Goal: Transaction & Acquisition: Download file/media

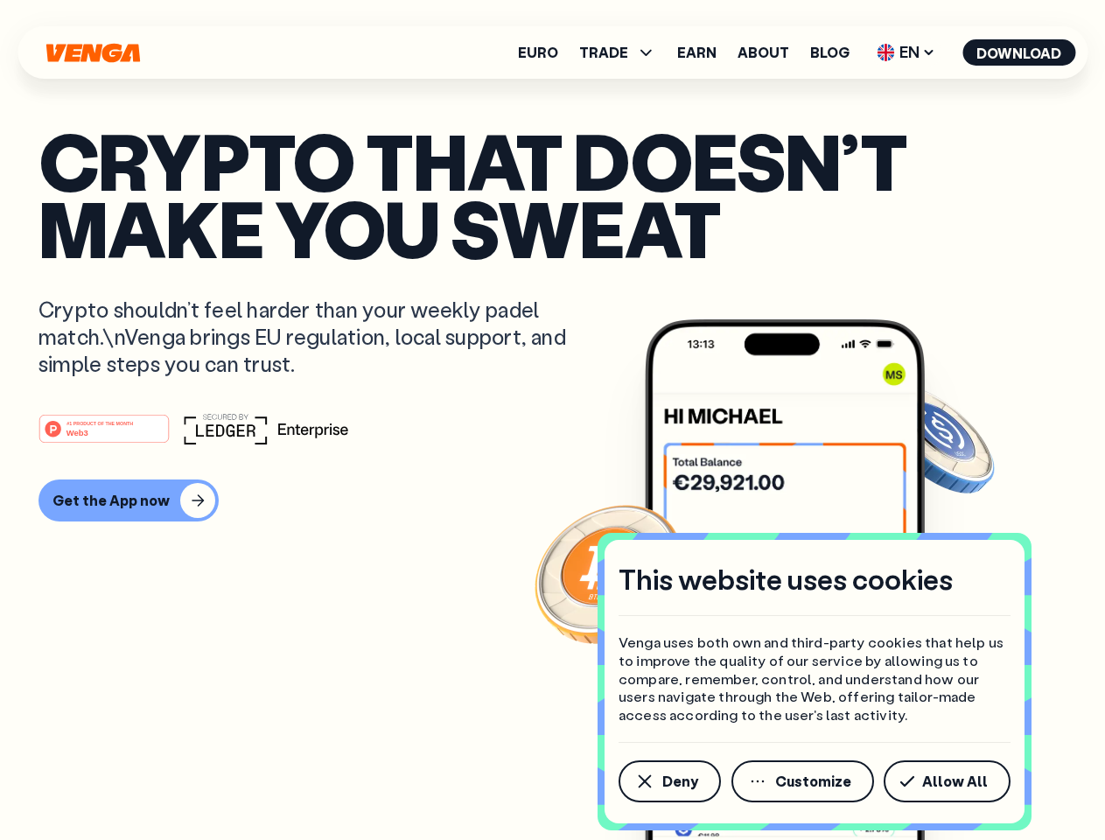
click at [552, 420] on div "#1 PRODUCT OF THE MONTH Web3" at bounding box center [552, 428] width 1028 height 31
click at [668, 781] on span "Deny" at bounding box center [680, 781] width 36 height 14
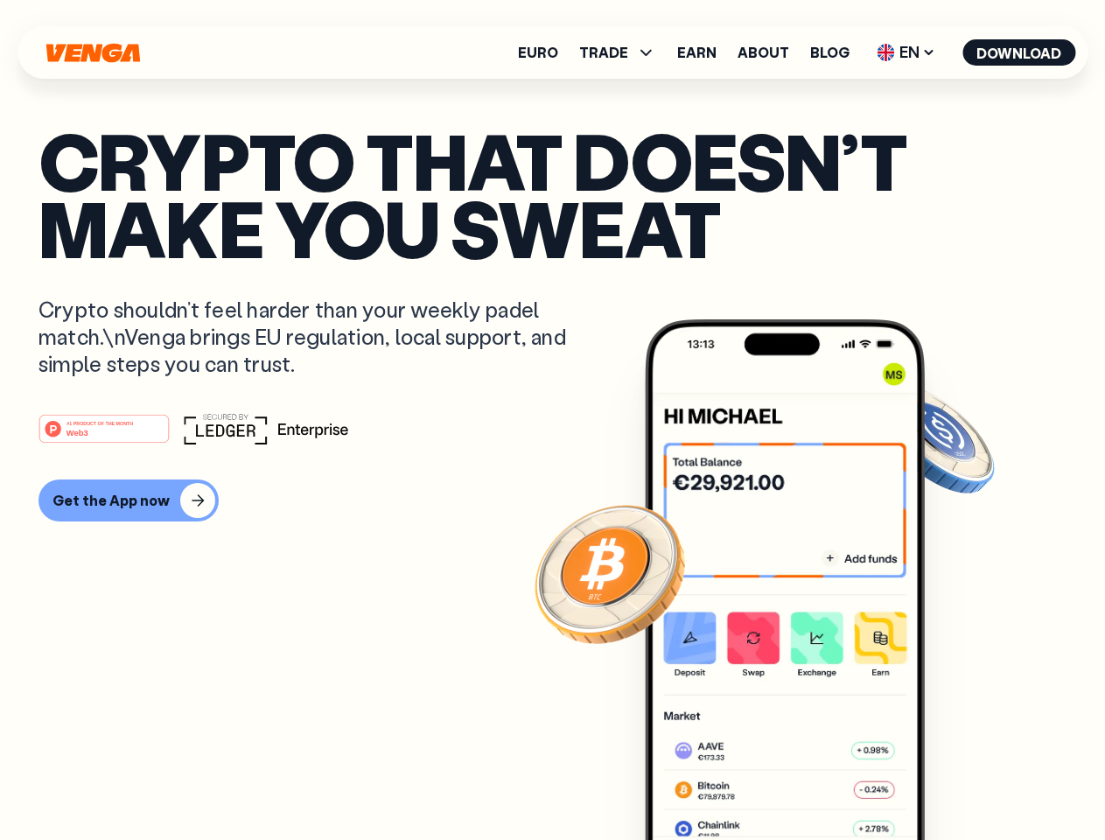
click at [804, 781] on img at bounding box center [785, 612] width 280 height 586
click at [950, 781] on article "Crypto that doesn’t make you sweat Crypto shouldn’t feel harder than your weekl…" at bounding box center [552, 455] width 1028 height 656
click at [623, 52] on span "TRADE" at bounding box center [603, 52] width 49 height 14
click at [906, 52] on span "EN" at bounding box center [905, 52] width 71 height 28
click at [1019, 52] on button "Download" at bounding box center [1018, 52] width 113 height 26
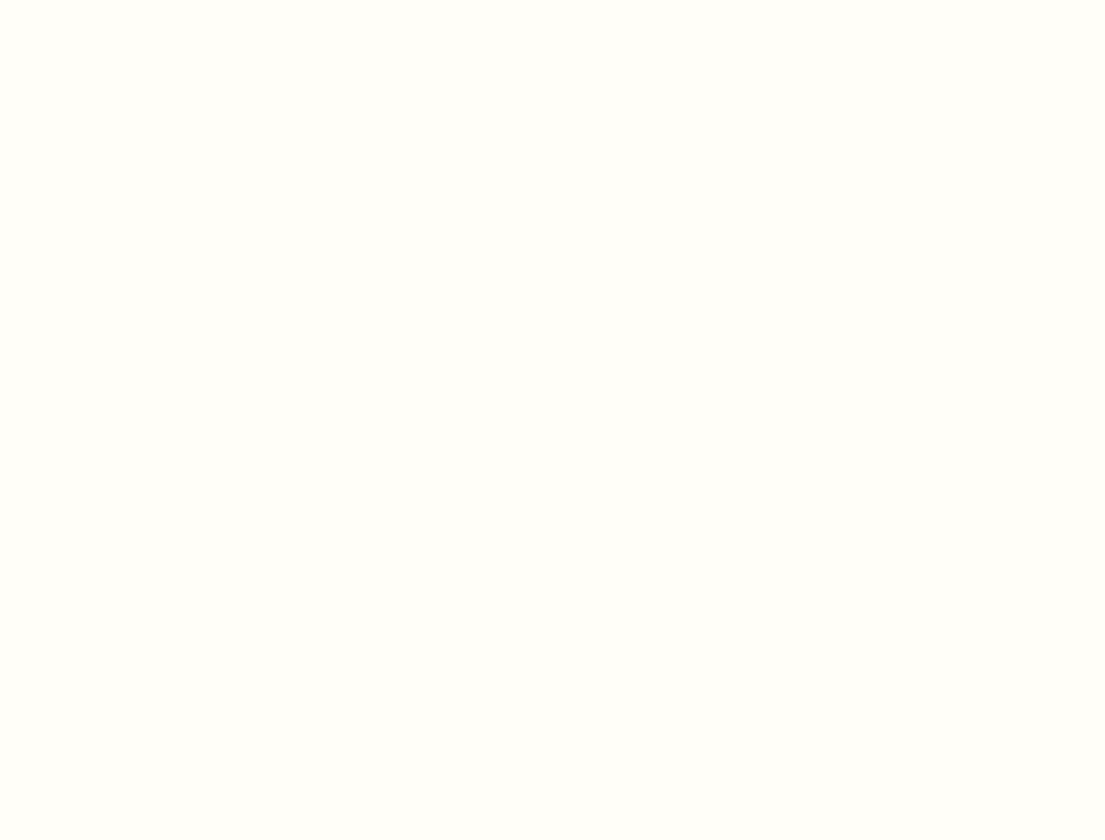
click at [126, 0] on html "This website uses cookies Venga uses both own and third-party cookies that help…" at bounding box center [552, 0] width 1105 height 0
click at [107, 0] on html "This website uses cookies Venga uses both own and third-party cookies that help…" at bounding box center [552, 0] width 1105 height 0
